Goal: Transaction & Acquisition: Purchase product/service

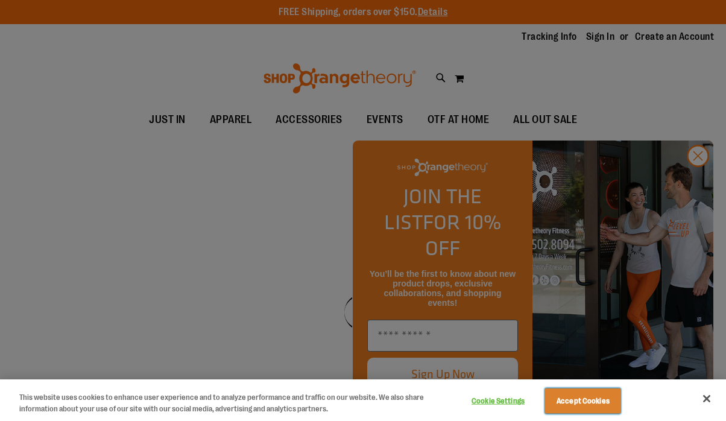
click at [581, 390] on button "Accept Cookies" at bounding box center [582, 401] width 75 height 25
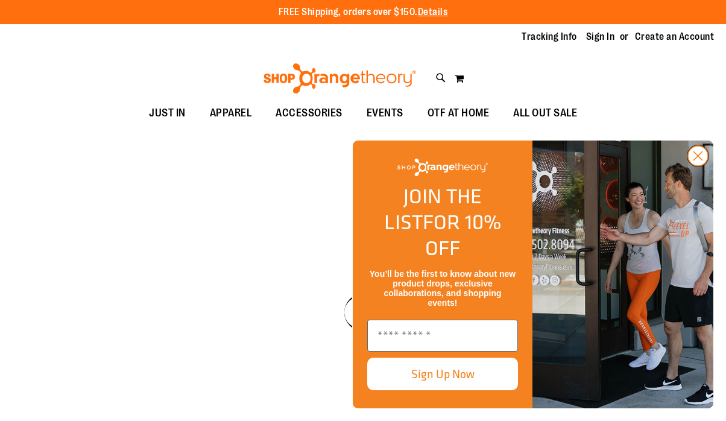
click at [697, 160] on icon "Close dialog" at bounding box center [698, 156] width 8 height 8
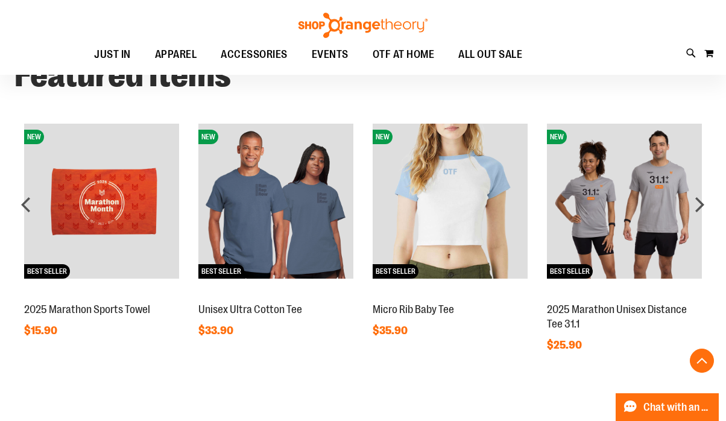
scroll to position [825, 0]
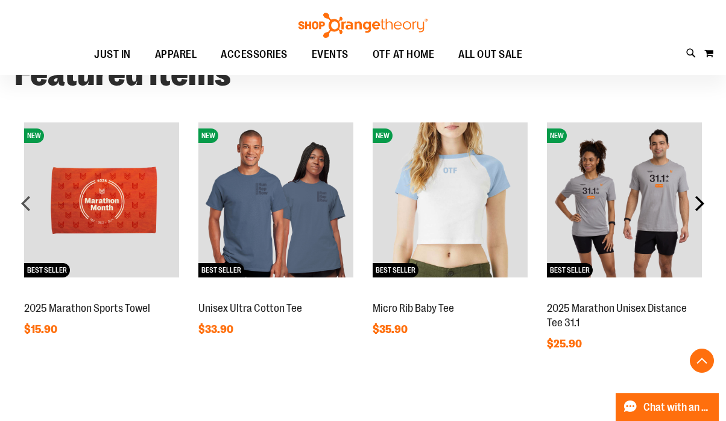
click at [704, 208] on div "next" at bounding box center [700, 203] width 24 height 24
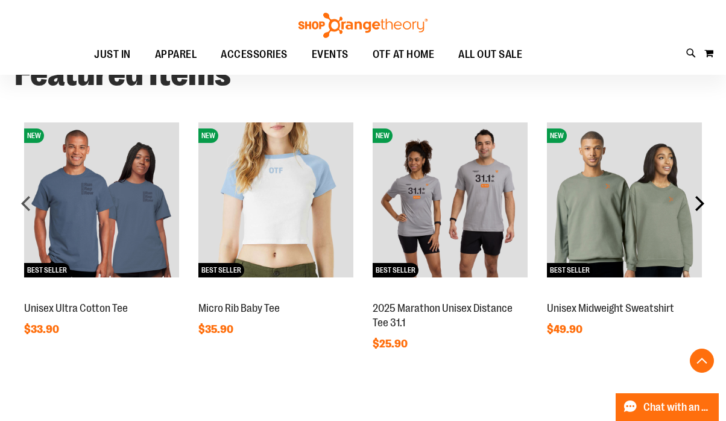
click at [704, 208] on div "next" at bounding box center [700, 203] width 24 height 24
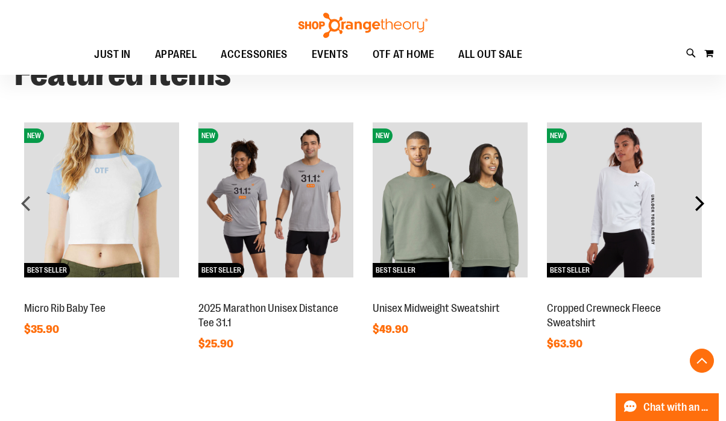
click at [704, 208] on div "next" at bounding box center [700, 203] width 24 height 24
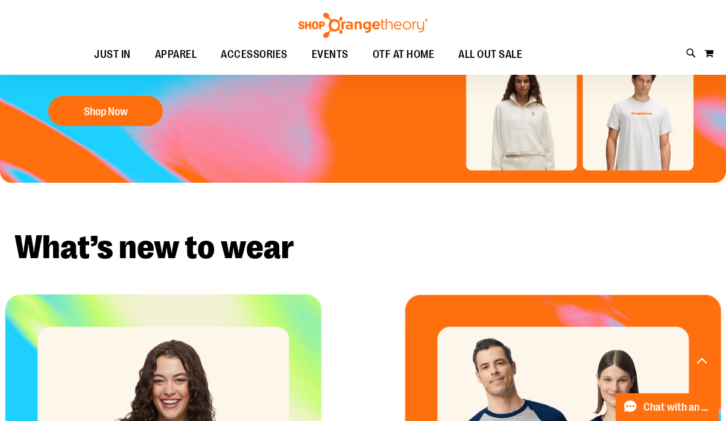
scroll to position [0, 0]
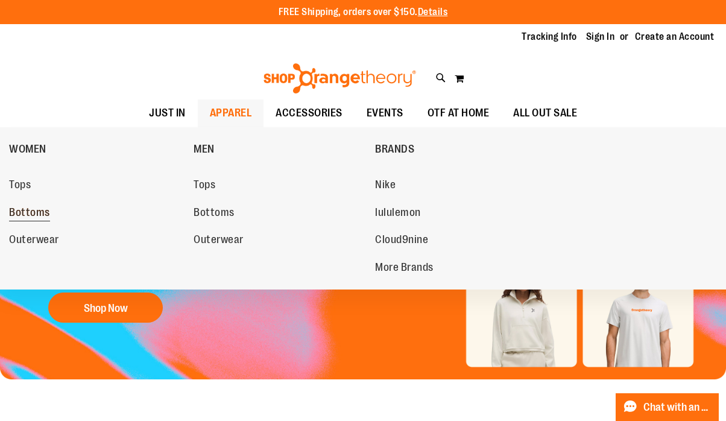
click at [39, 215] on span "Bottoms" at bounding box center [29, 213] width 41 height 15
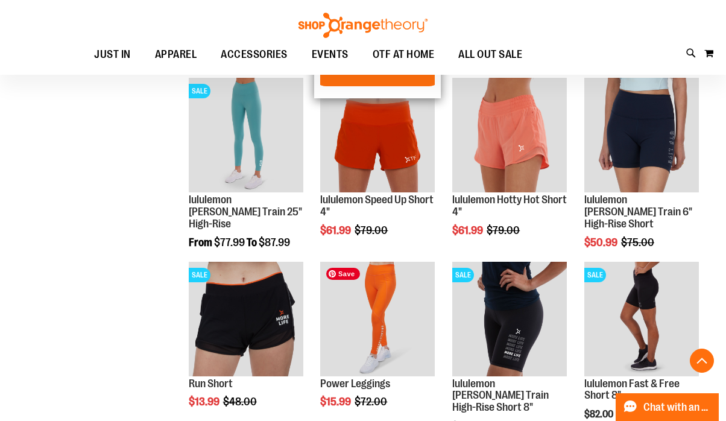
scroll to position [716, 0]
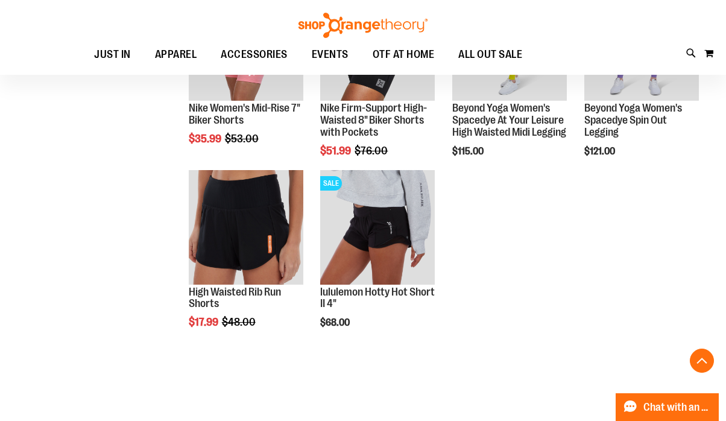
scroll to position [1356, 0]
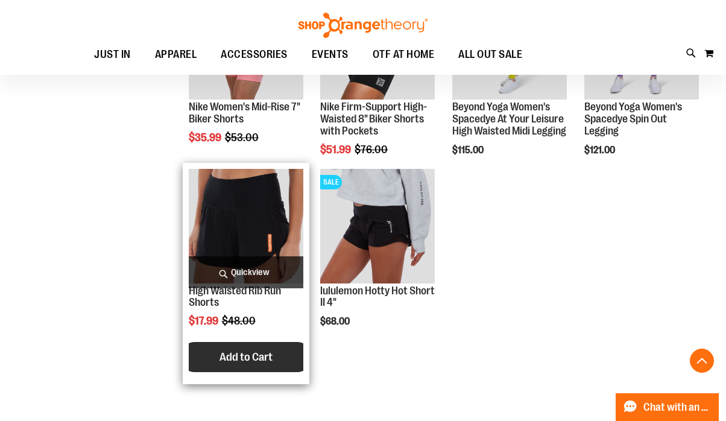
click at [229, 358] on span "Add to Cart" at bounding box center [246, 357] width 53 height 13
